Goal: Information Seeking & Learning: Learn about a topic

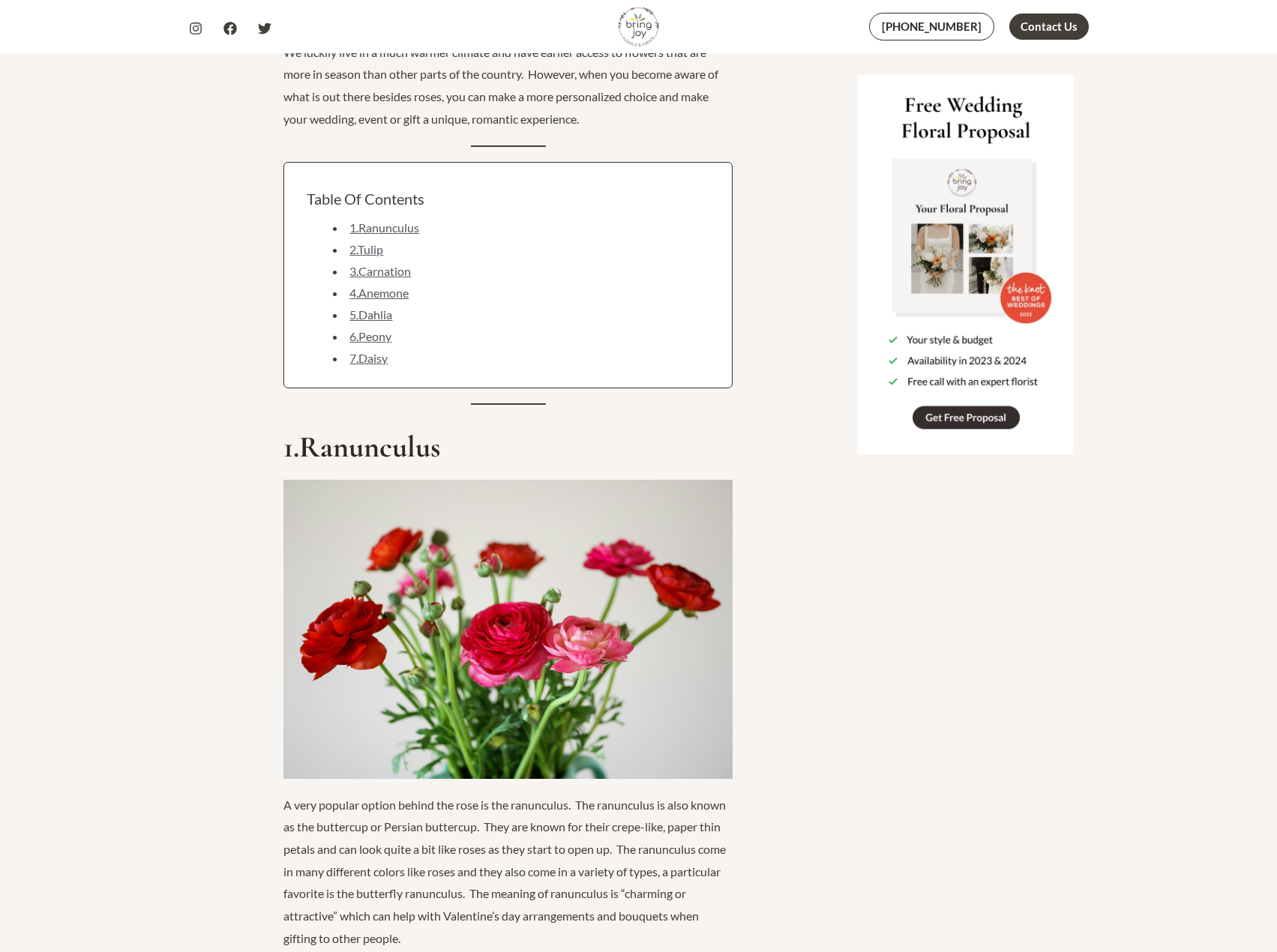
scroll to position [1349, 0]
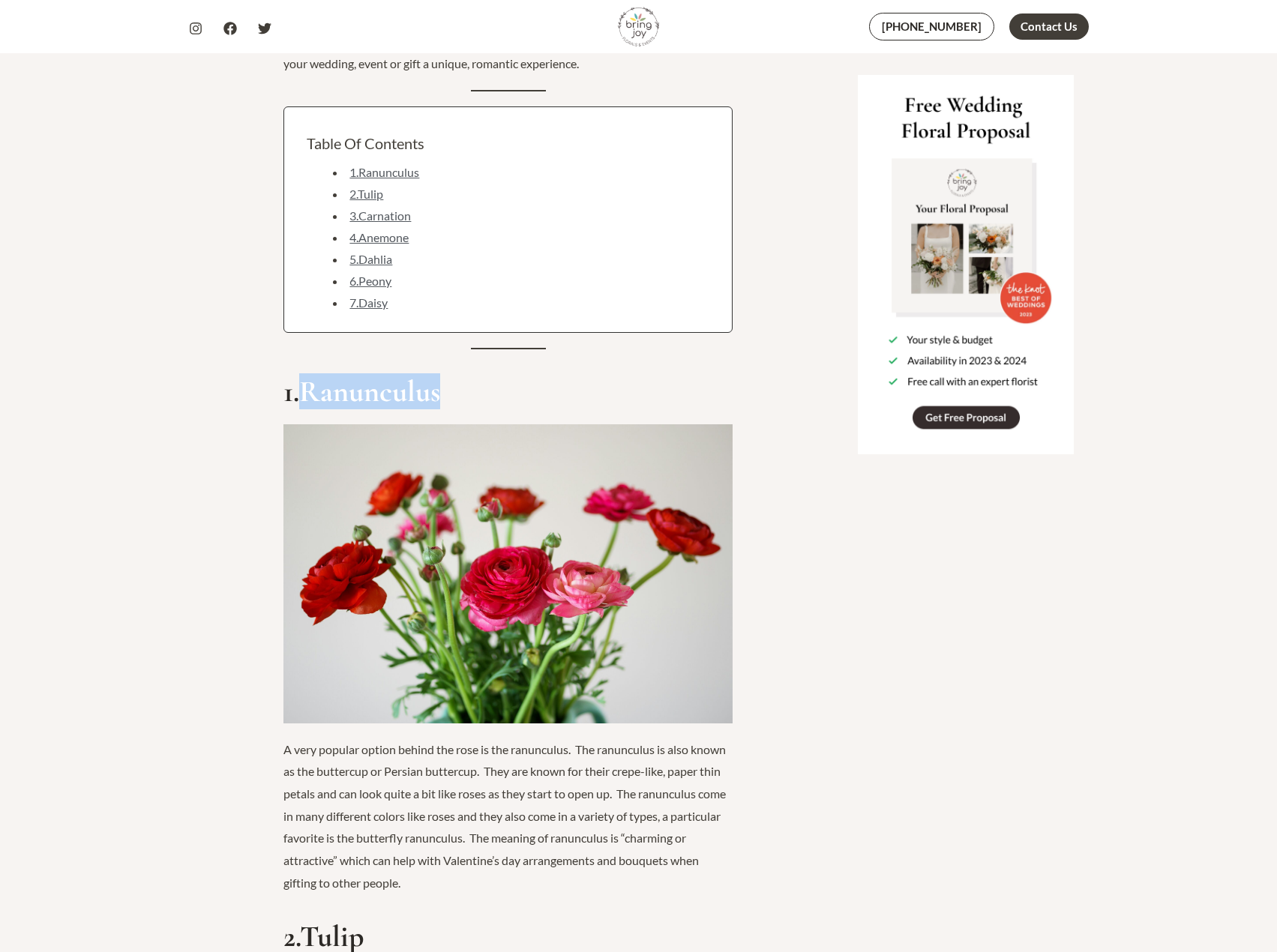
drag, startPoint x: 514, startPoint y: 395, endPoint x: 305, endPoint y: 402, distance: 209.1
click at [305, 402] on h2 "1.Ranunculus" at bounding box center [508, 391] width 449 height 36
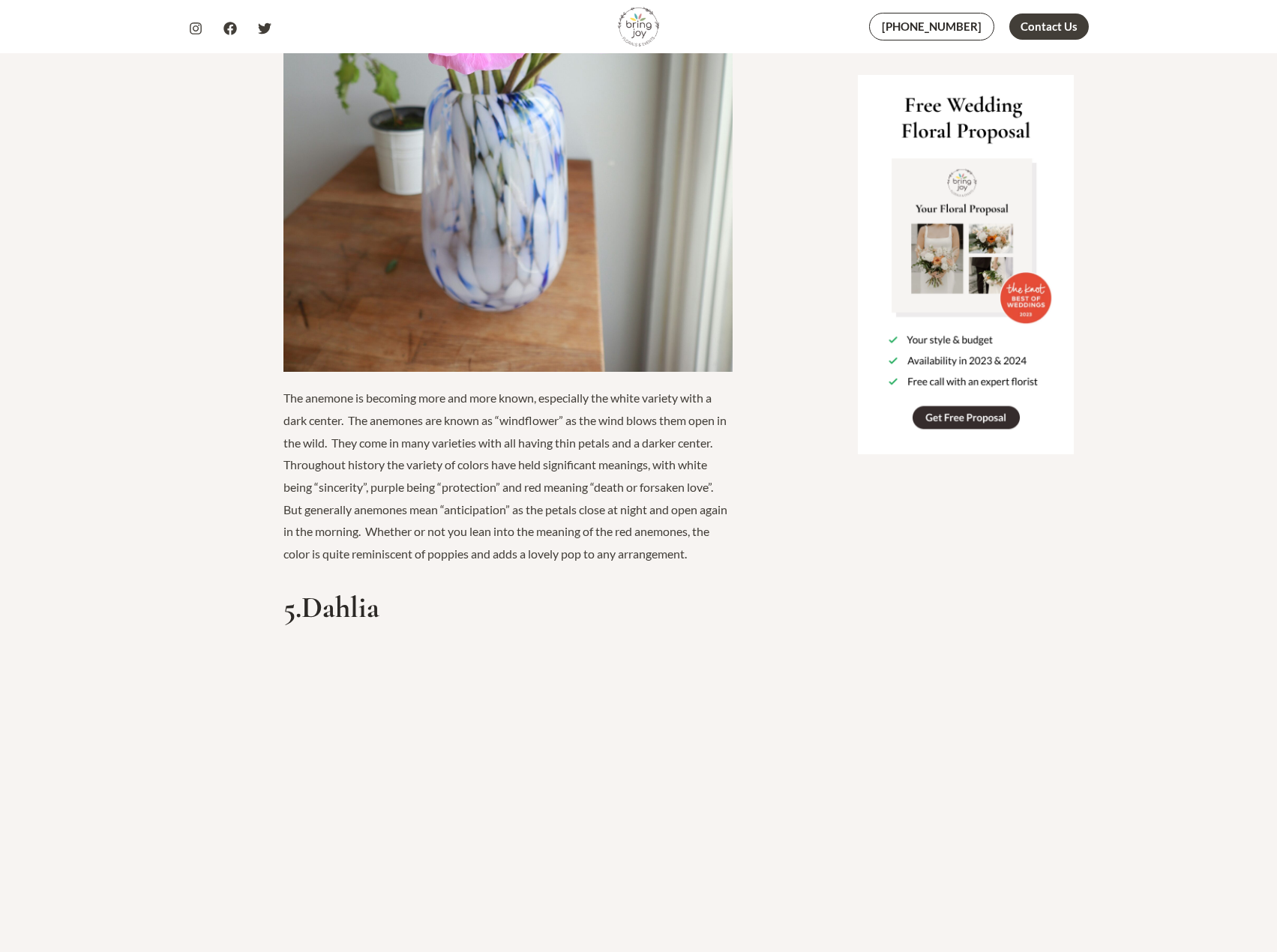
scroll to position [4574, 0]
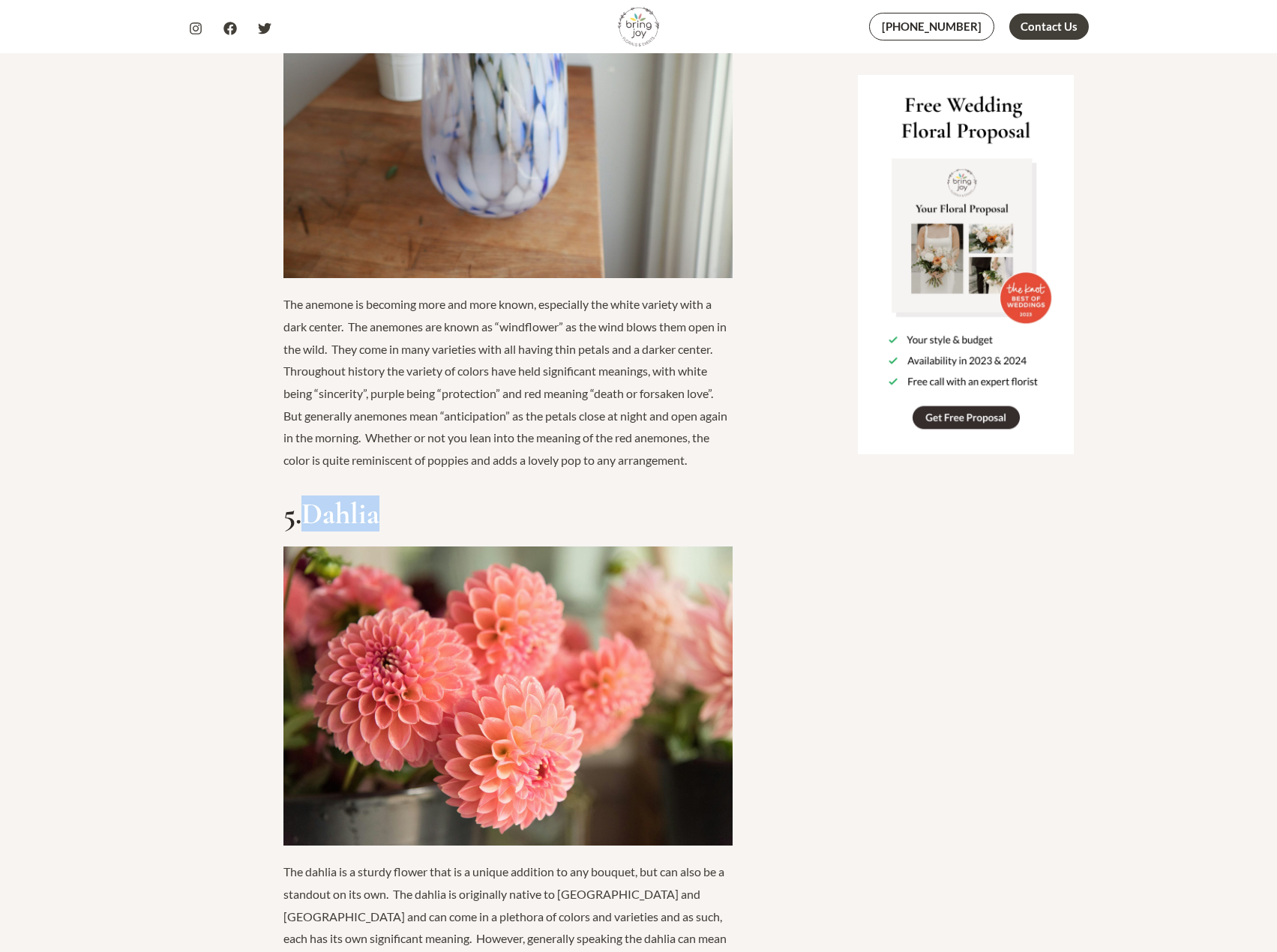
drag, startPoint x: 469, startPoint y: 528, endPoint x: 300, endPoint y: 513, distance: 169.7
click at [300, 513] on h2 "5.Dahlia" at bounding box center [508, 513] width 449 height 36
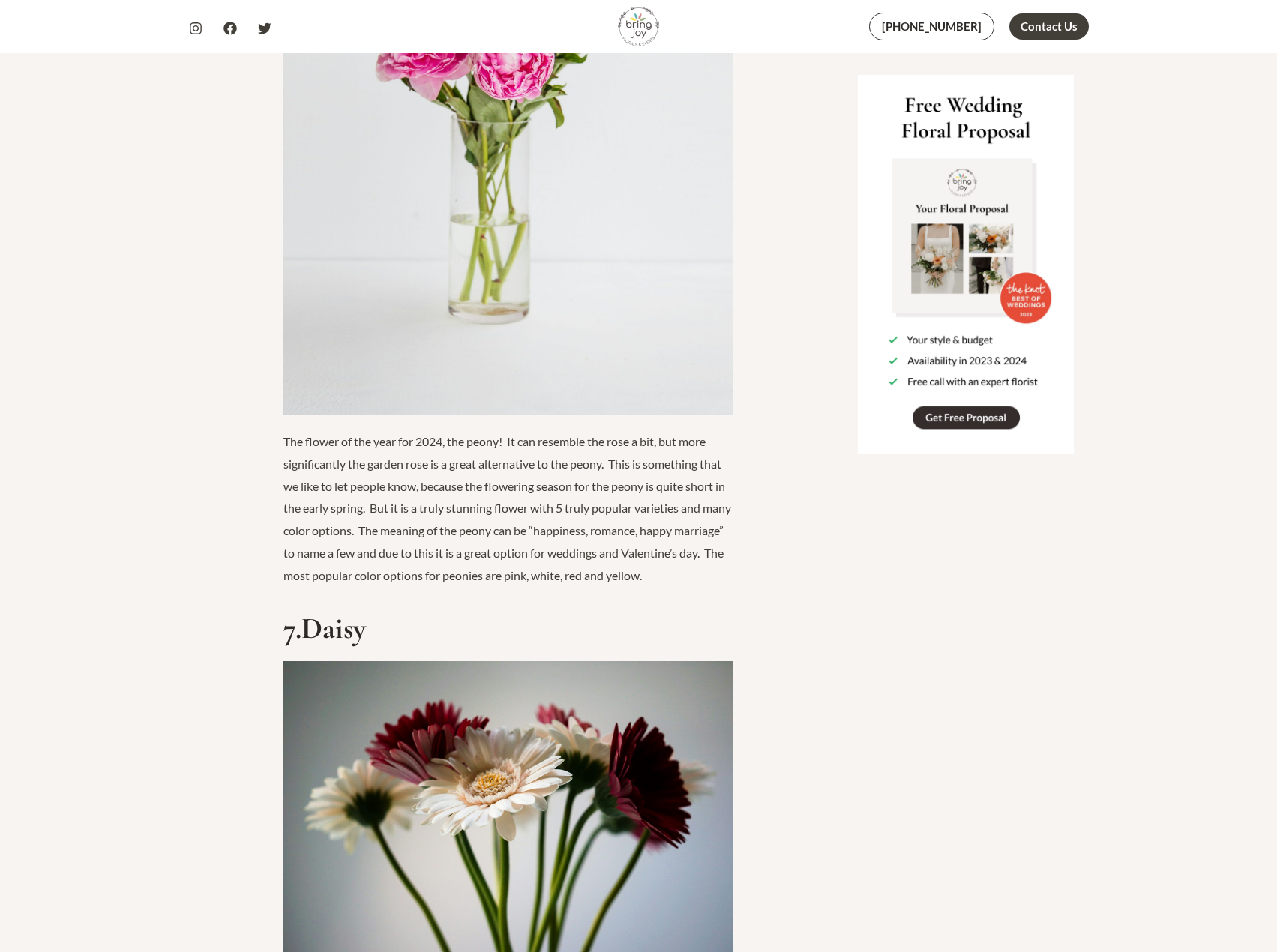
scroll to position [5474, 0]
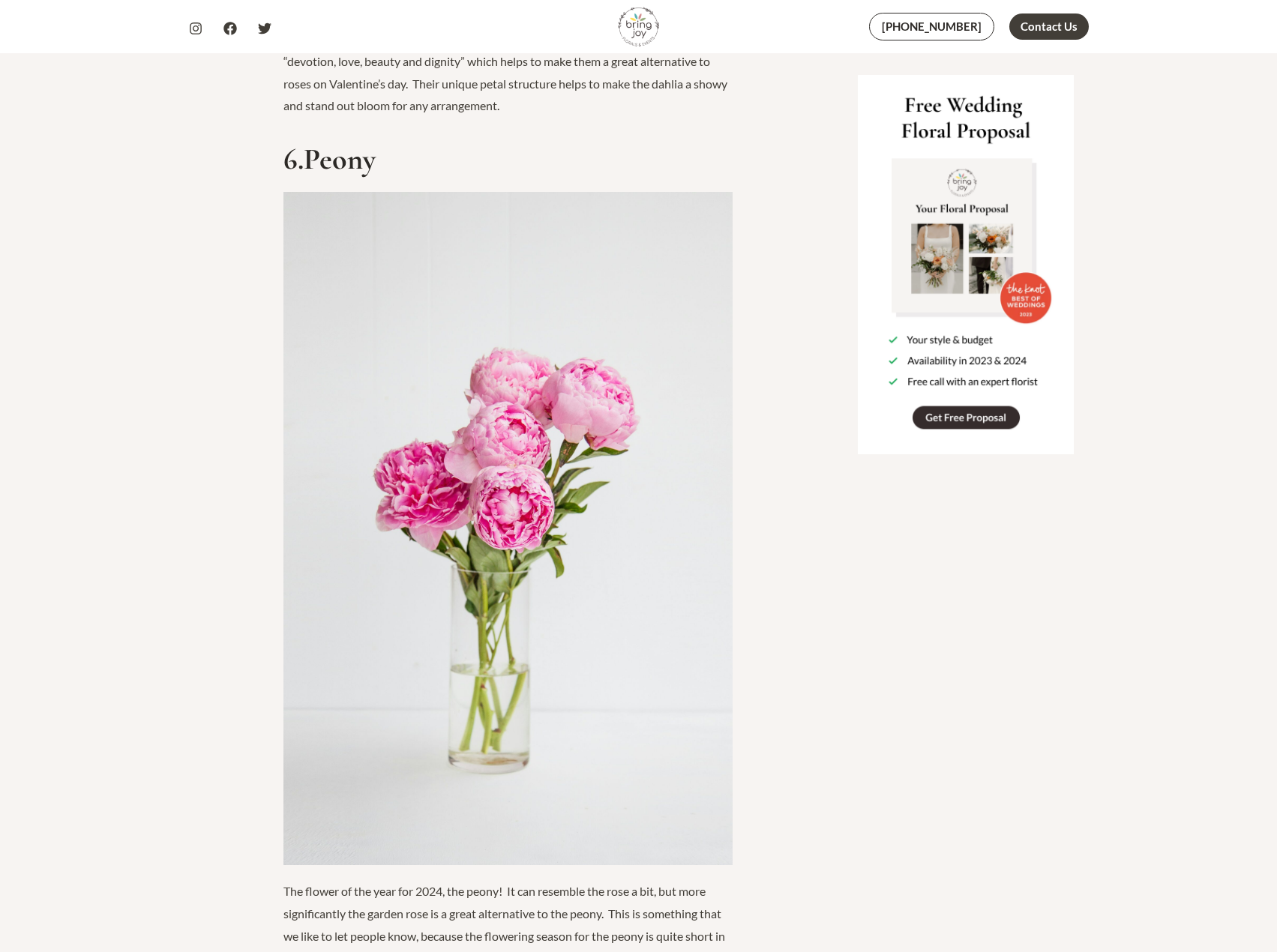
click at [387, 160] on h2 "6.Peony" at bounding box center [508, 158] width 449 height 36
drag, startPoint x: 329, startPoint y: 162, endPoint x: 315, endPoint y: 162, distance: 14.0
click at [315, 162] on h2 "6.Peony" at bounding box center [508, 158] width 449 height 36
drag, startPoint x: 396, startPoint y: 162, endPoint x: 379, endPoint y: 162, distance: 17.0
click at [393, 162] on h2 "6.Peony" at bounding box center [508, 158] width 449 height 36
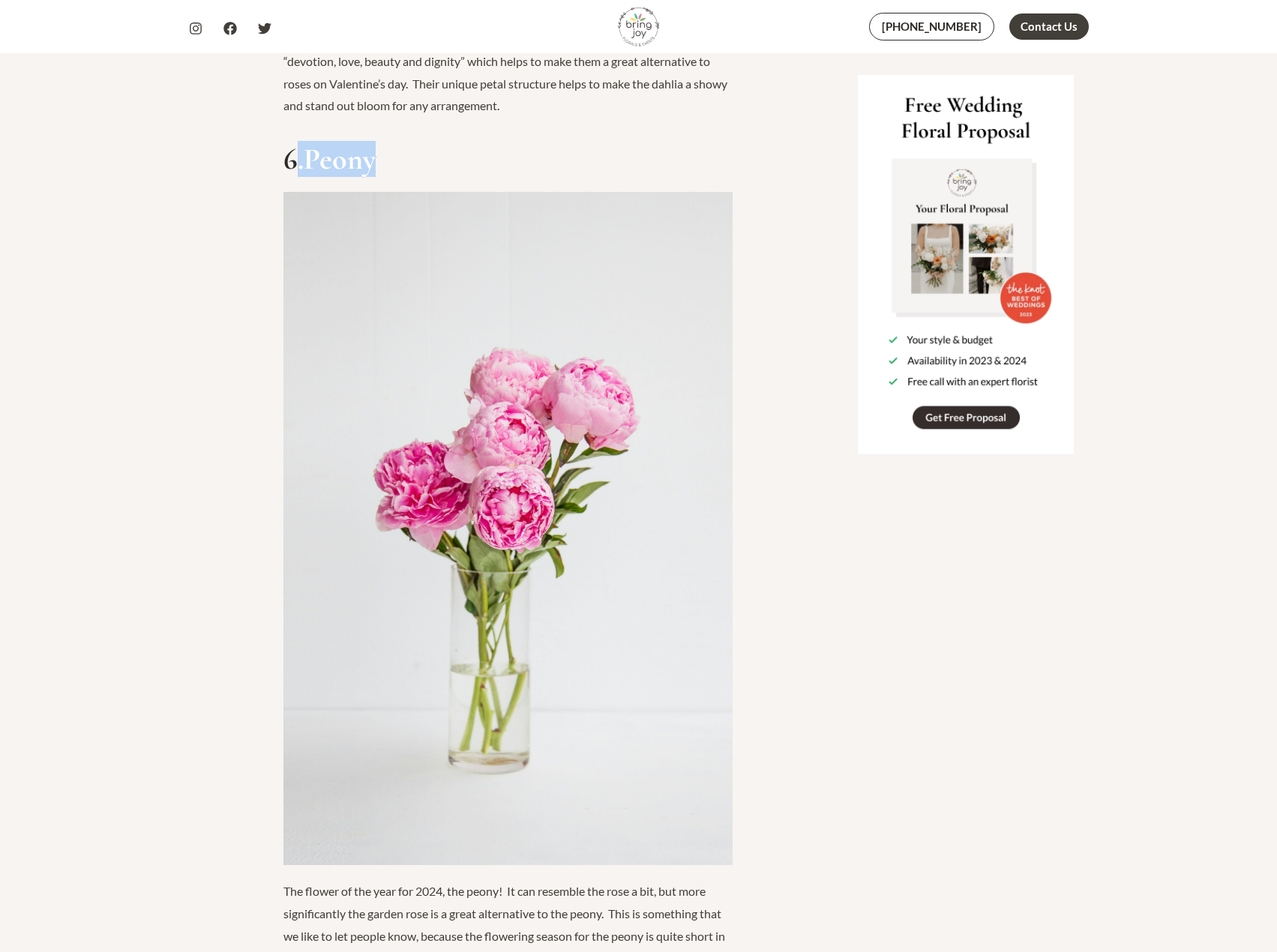
drag, startPoint x: 379, startPoint y: 162, endPoint x: 293, endPoint y: 170, distance: 86.4
click at [293, 170] on h2 "6.Peony" at bounding box center [508, 158] width 449 height 36
